Goal: Book appointment/travel/reservation

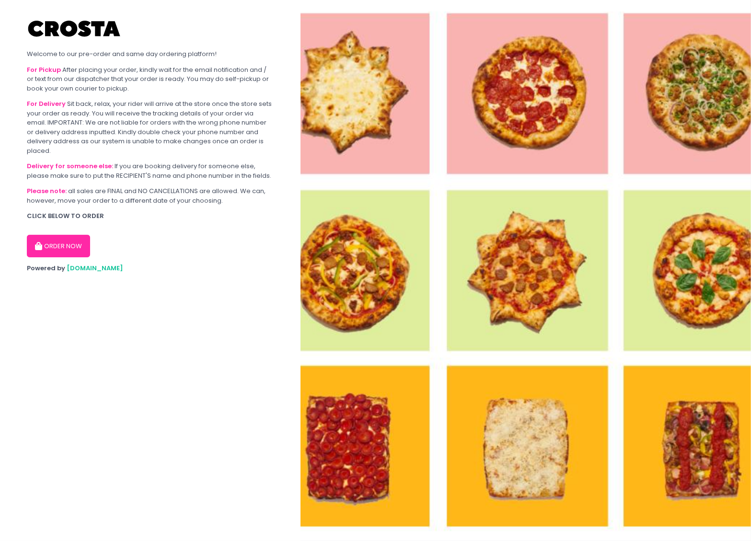
click at [66, 243] on button "ORDER NOW" at bounding box center [58, 246] width 63 height 23
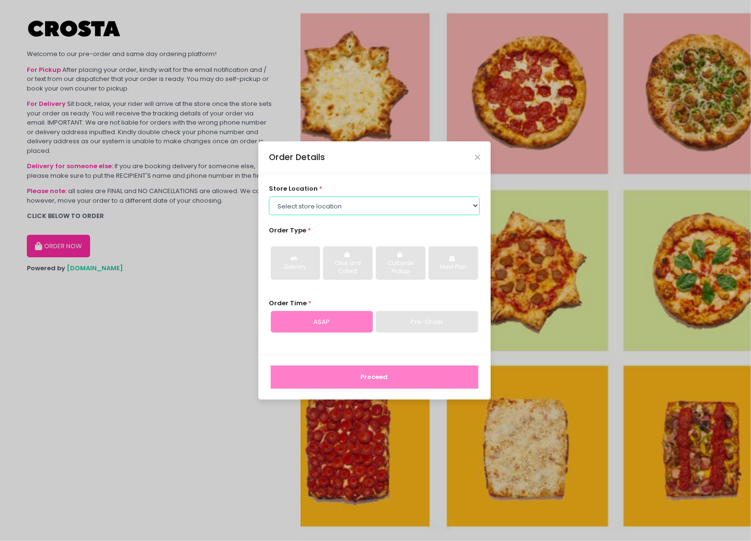
click at [400, 208] on select "Select store location Crosta Pizza - Salcedo Crosta Pizza - San Juan" at bounding box center [374, 206] width 211 height 18
select select "5fabb2e53664a8677beaeb89"
click at [269, 197] on select "Select store location Crosta Pizza - Salcedo Crosta Pizza - San Juan" at bounding box center [374, 206] width 211 height 18
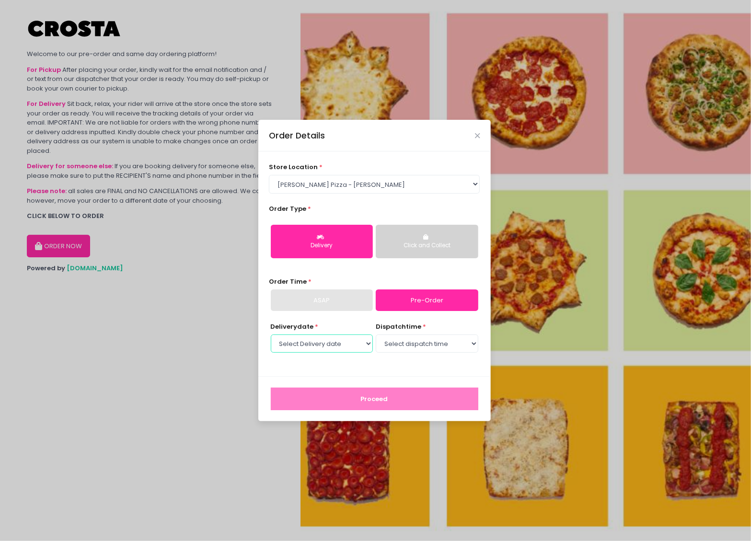
click at [353, 340] on select "Select Delivery date Wednesday, Sep 3rd Thursday, Sep 4th Friday, Sep 5th" at bounding box center [322, 344] width 102 height 18
select select "[DATE]"
click at [271, 335] on select "Select Delivery date Wednesday, Sep 3rd Thursday, Sep 4th Friday, Sep 5th" at bounding box center [322, 344] width 102 height 18
click at [373, 336] on select "Select Delivery date Wednesday, Sep 3rd Thursday, Sep 4th Friday, Sep 5th" at bounding box center [322, 344] width 102 height 18
click at [271, 335] on select "Select Delivery date Wednesday, Sep 3rd Thursday, Sep 4th Friday, Sep 5th" at bounding box center [322, 344] width 102 height 18
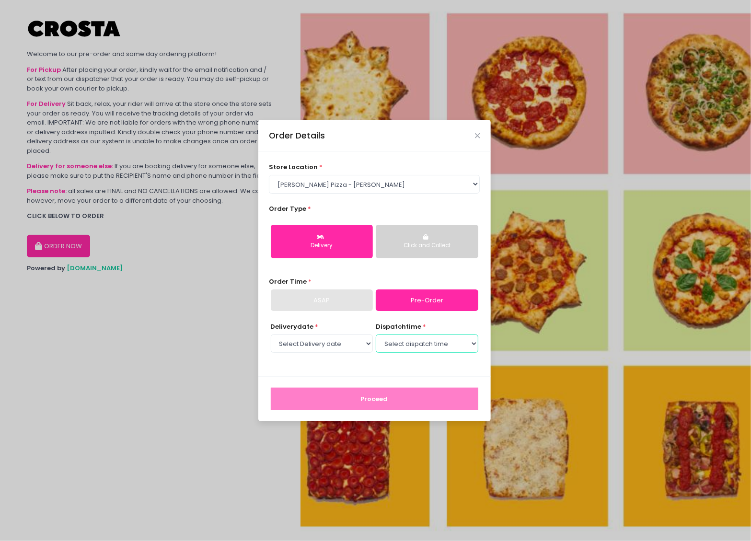
click at [419, 345] on select "Select dispatch time 12:00 PM - 12:30 PM 12:30 PM - 01:00 PM 01:00 PM - 01:30 P…" at bounding box center [427, 344] width 102 height 18
select select "12:00"
click at [376, 335] on select "Select dispatch time 12:00 PM - 12:30 PM 12:30 PM - 01:00 PM 01:00 PM - 01:30 P…" at bounding box center [427, 344] width 102 height 18
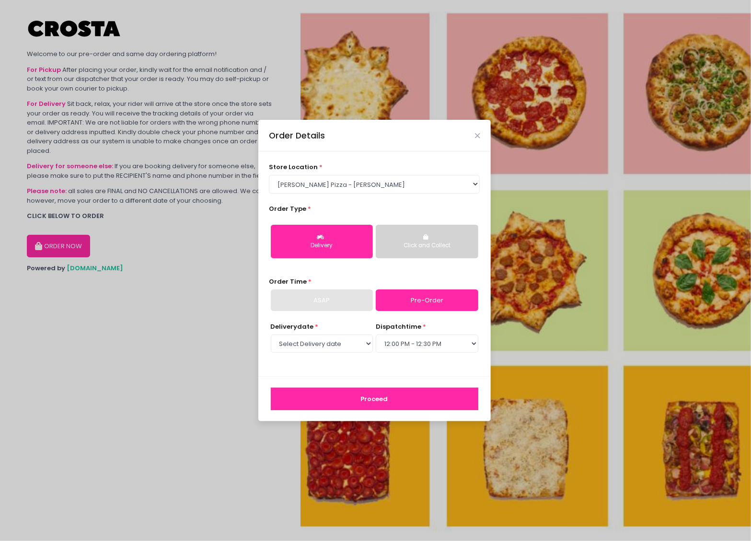
click at [397, 392] on button "Proceed" at bounding box center [375, 399] width 208 height 23
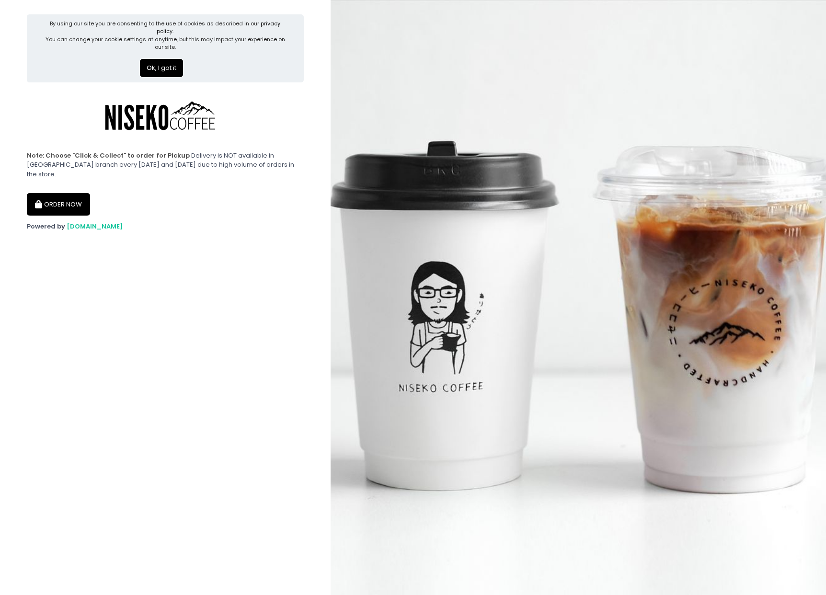
click at [47, 193] on button "ORDER NOW" at bounding box center [58, 204] width 63 height 23
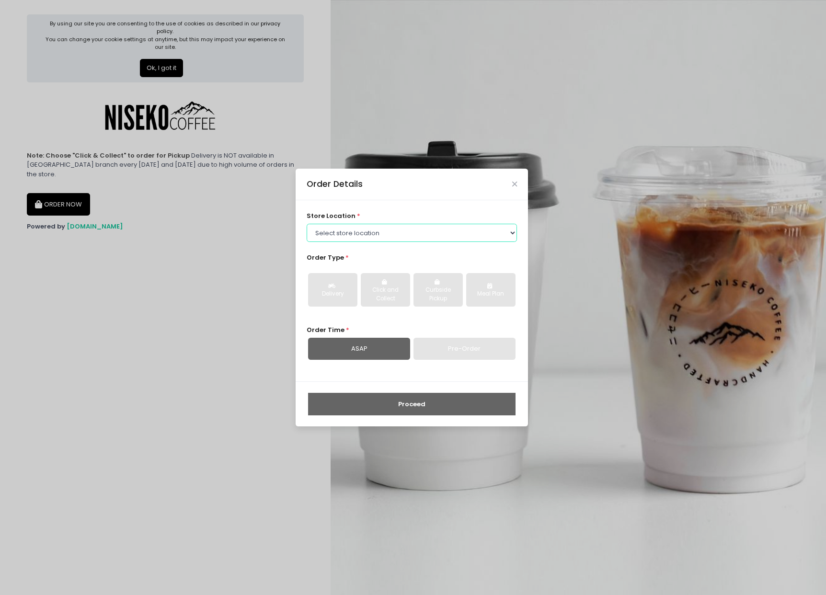
click at [396, 235] on select "Select store location [GEOGRAPHIC_DATA] [GEOGRAPHIC_DATA] Niseko Coffee [GEOGRA…" at bounding box center [412, 233] width 211 height 18
select select "645a039fd957f8b56cab6e88"
click at [307, 224] on select "Select store location [GEOGRAPHIC_DATA] [GEOGRAPHIC_DATA] Niseko Coffee [GEOGRA…" at bounding box center [412, 233] width 211 height 18
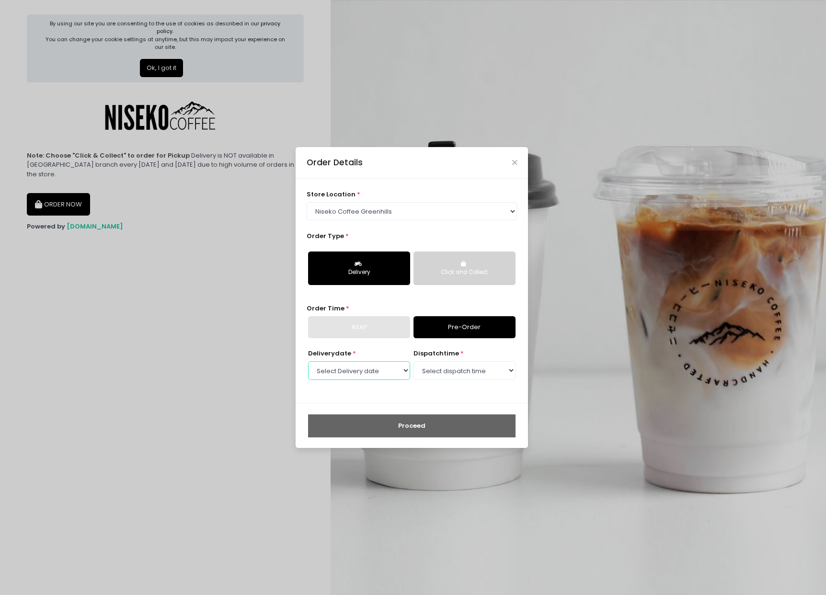
click at [376, 369] on select "Select Delivery date [DATE] [DATE] [DATE] [DATE] [DATE] [DATE] [DATE] [DATE] [D…" at bounding box center [359, 370] width 102 height 18
select select "[DATE]"
click at [308, 361] on select "Select Delivery date [DATE] [DATE] [DATE] [DATE] [DATE] [DATE] [DATE] [DATE] [D…" at bounding box center [359, 370] width 102 height 18
select select "12:00"
click at [414, 361] on select "Select dispatch time 11:00 AM - 11:30 AM 11:30 AM - 12:00 PM 12:00 PM - 12:30 P…" at bounding box center [465, 370] width 102 height 18
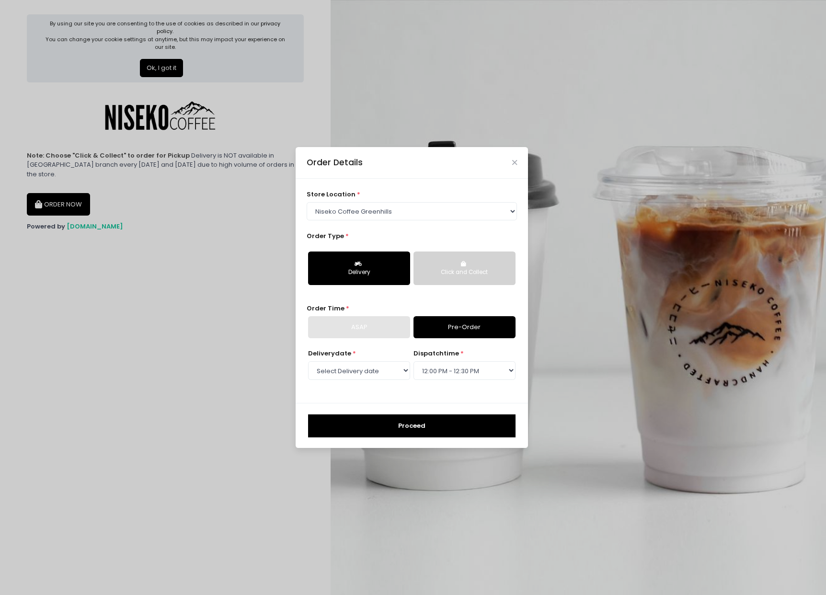
click at [421, 428] on button "Proceed" at bounding box center [412, 426] width 208 height 23
